Goal: Download file/media

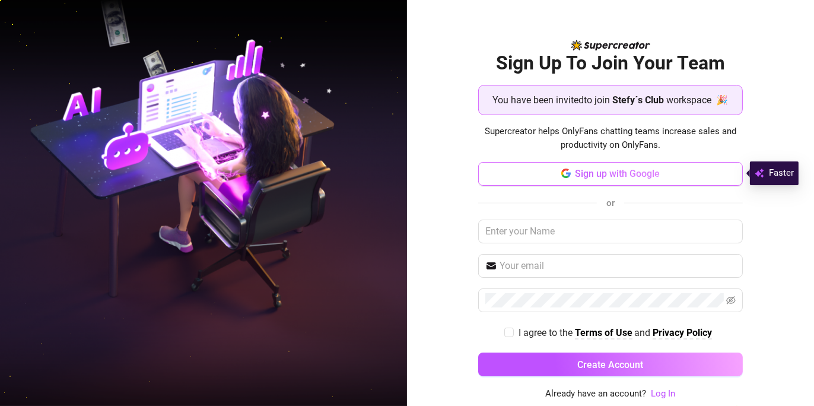
click at [587, 176] on span "Sign up with Google" at bounding box center [618, 173] width 85 height 11
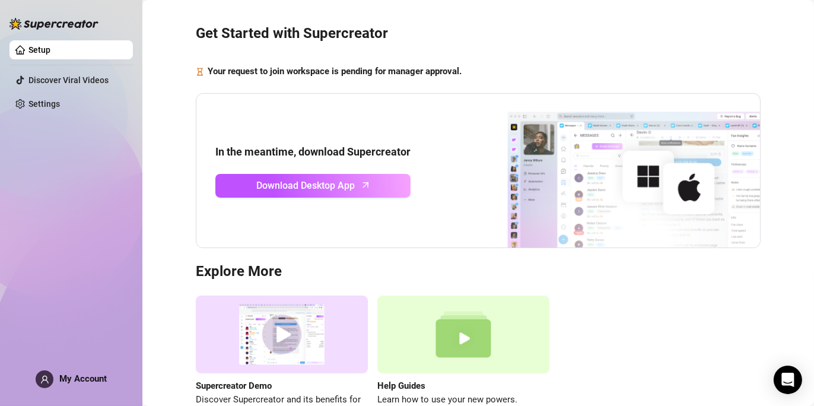
scroll to position [27, 0]
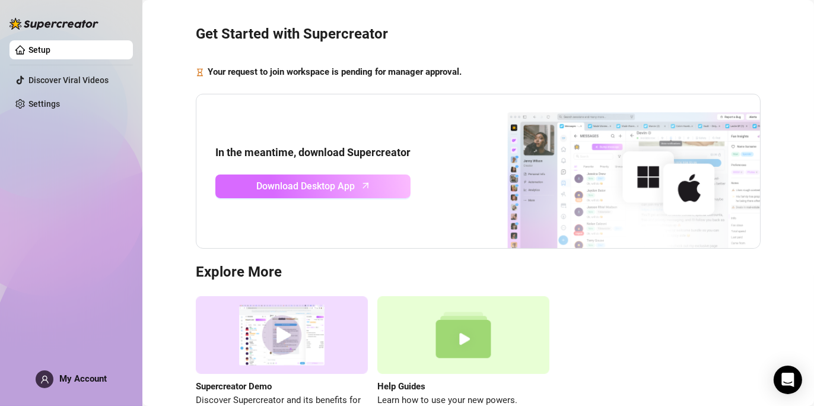
click at [338, 183] on span "Download Desktop App" at bounding box center [306, 186] width 99 height 15
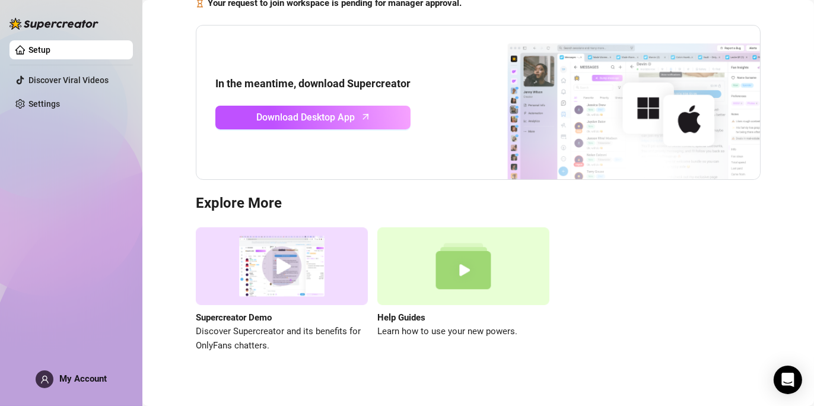
scroll to position [104, 0]
